Goal: Complete application form: Complete application form

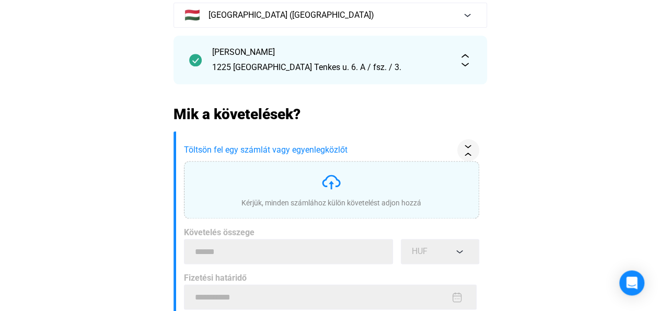
scroll to position [109, 0]
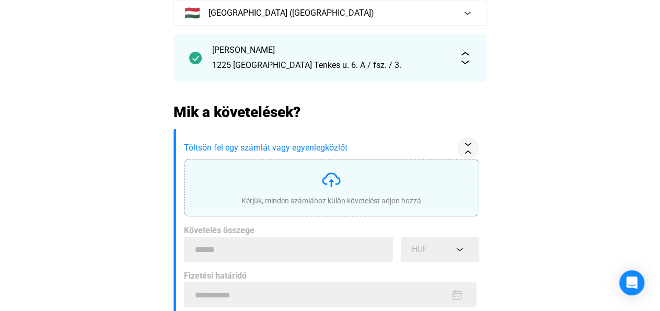
click at [328, 185] on img at bounding box center [331, 179] width 21 height 21
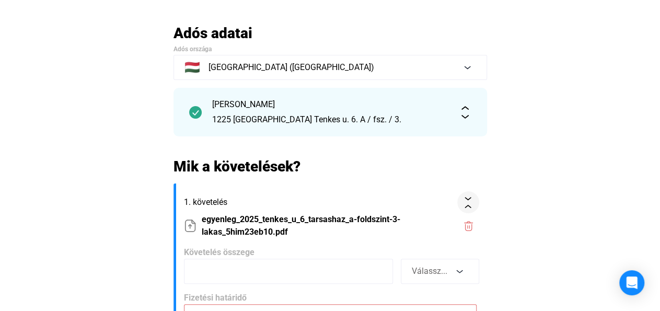
scroll to position [217, 0]
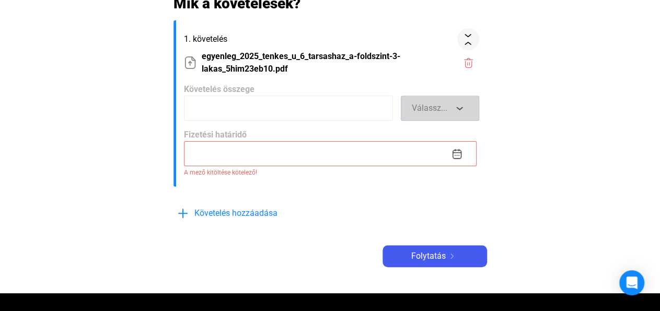
click at [445, 105] on span "Válassz..." at bounding box center [430, 108] width 36 height 10
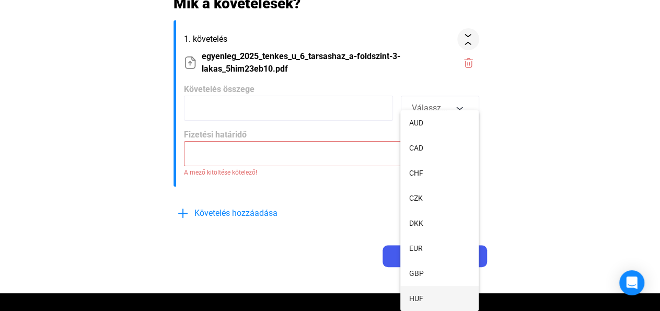
click at [435, 299] on button "HUF" at bounding box center [439, 298] width 78 height 25
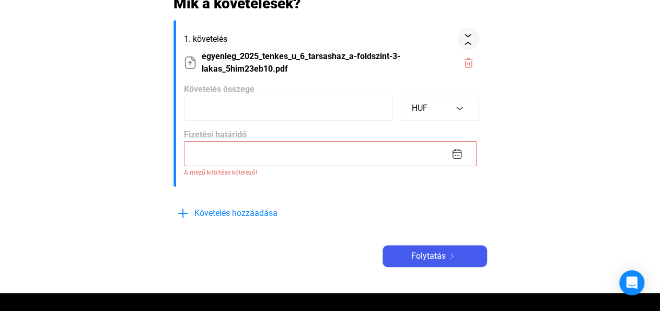
click at [238, 100] on input at bounding box center [288, 108] width 209 height 25
type input "******"
click at [457, 155] on input at bounding box center [330, 153] width 293 height 25
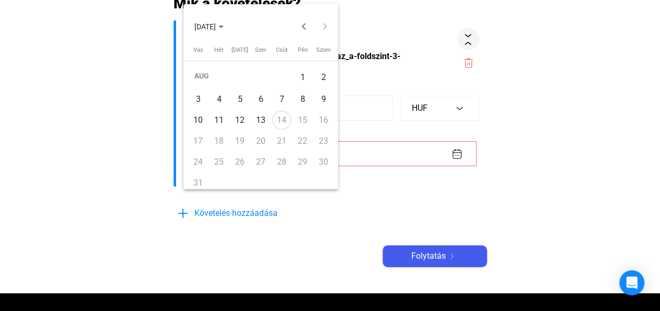
click at [283, 117] on div "14" at bounding box center [281, 120] width 19 height 19
click at [263, 117] on div "13" at bounding box center [260, 120] width 19 height 19
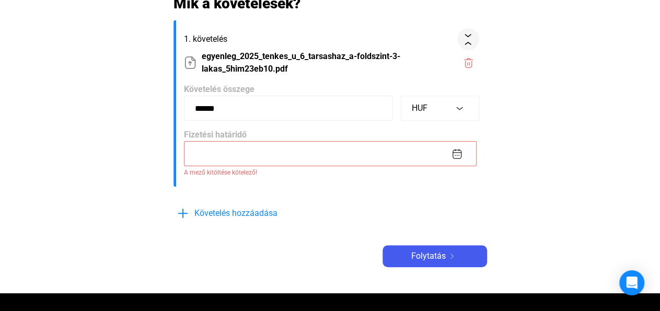
type input "**********"
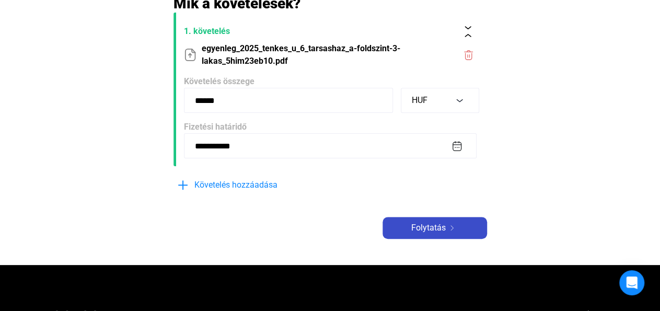
click at [439, 228] on span "Folytatás" at bounding box center [428, 228] width 35 height 13
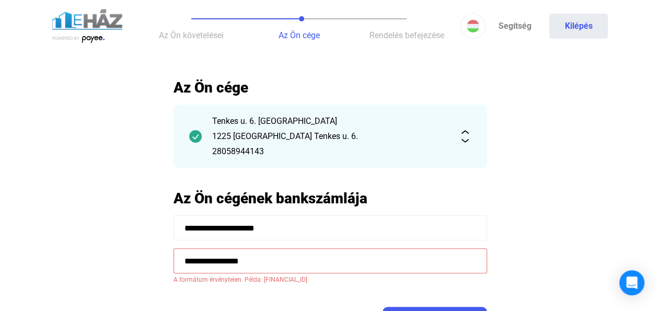
click at [287, 263] on input "**********" at bounding box center [331, 260] width 314 height 25
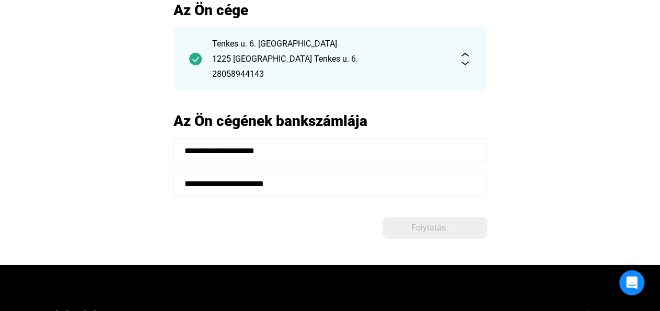
scroll to position [109, 0]
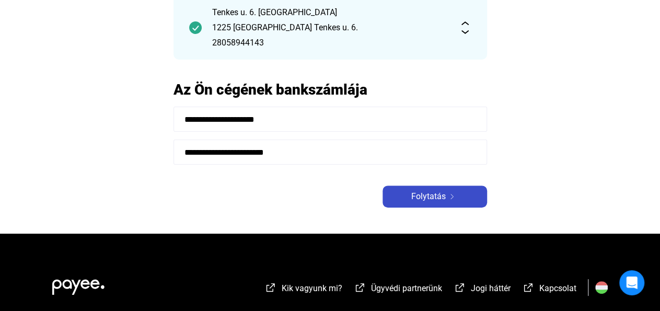
type input "**********"
click at [425, 193] on span "Folytatás" at bounding box center [428, 196] width 35 height 13
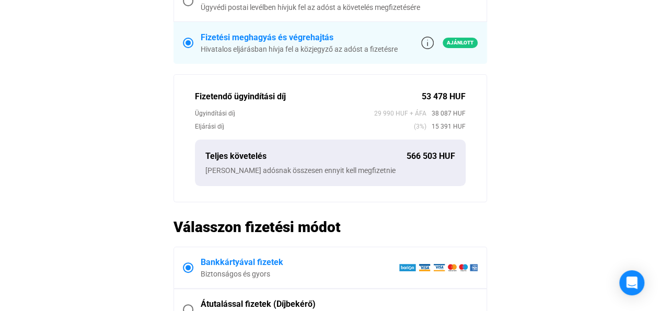
scroll to position [544, 0]
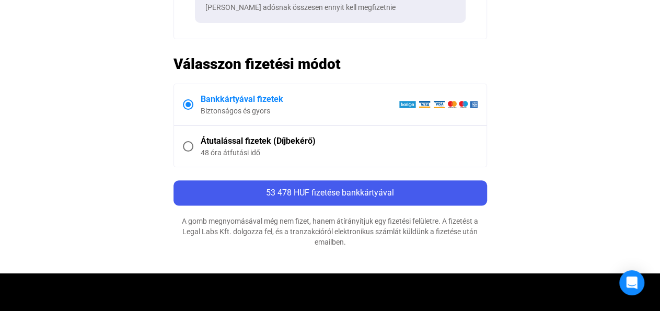
click at [184, 143] on span at bounding box center [188, 146] width 10 height 10
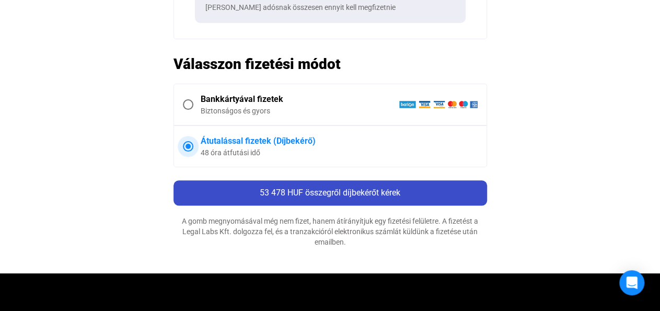
click at [301, 188] on span "53 478 HUF összegről díjbekérőt kérek" at bounding box center [330, 193] width 141 height 10
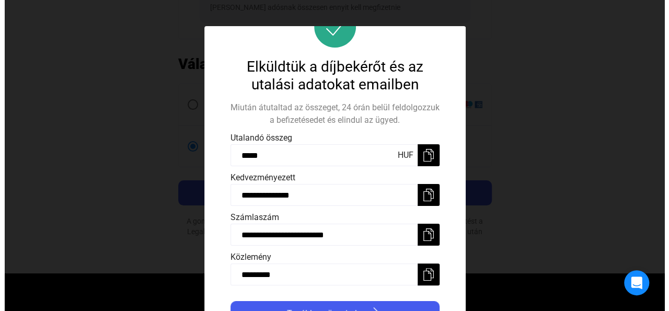
scroll to position [63, 0]
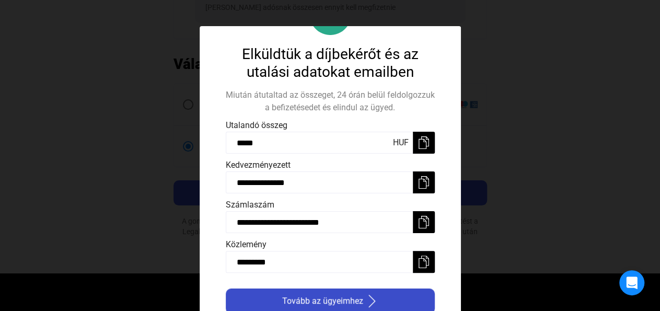
click at [325, 296] on span "Tovább az ügyeimhez" at bounding box center [322, 301] width 81 height 13
